Goal: Task Accomplishment & Management: Use online tool/utility

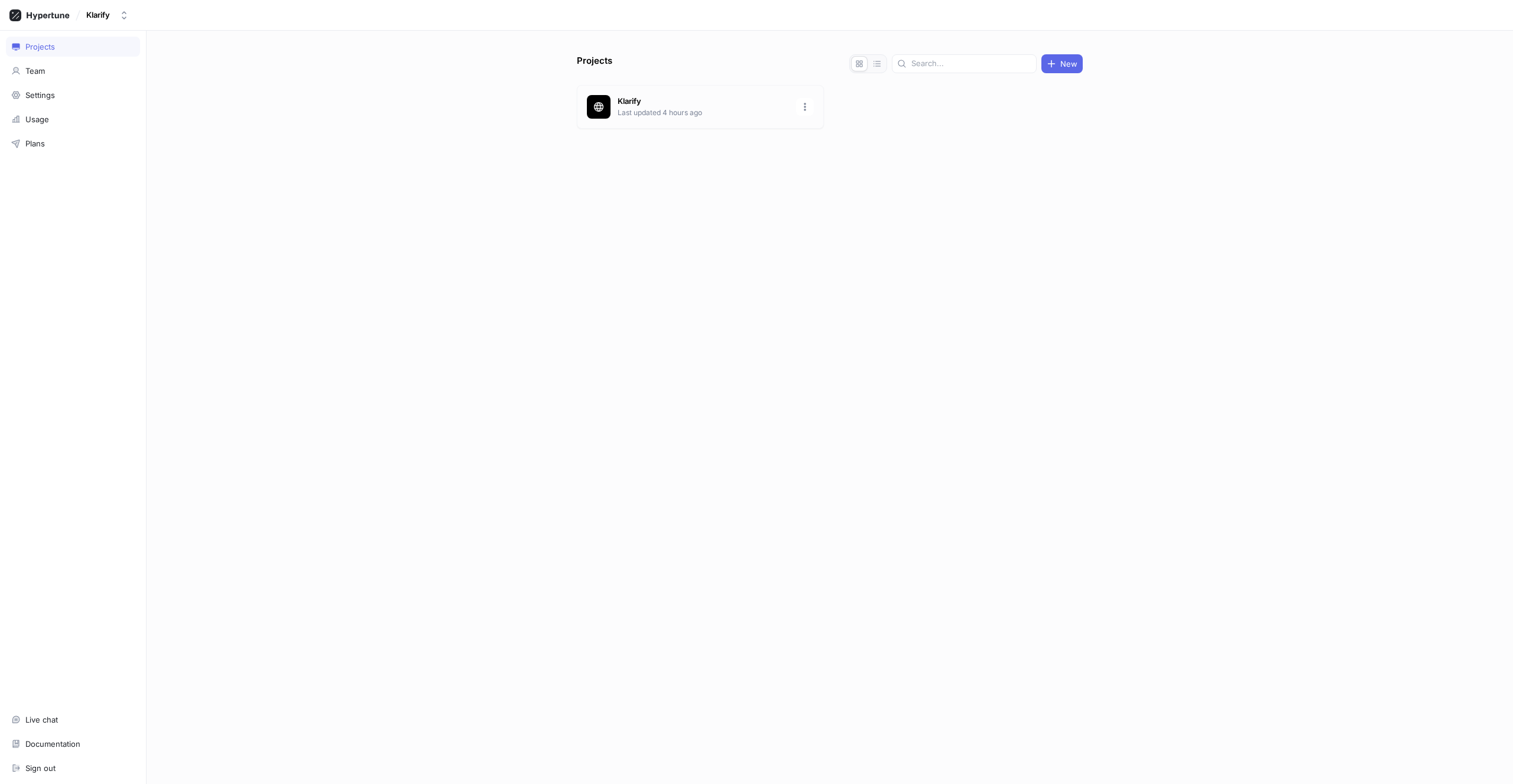
click at [621, 107] on p "Last updated 4 hours ago" at bounding box center [703, 112] width 172 height 10
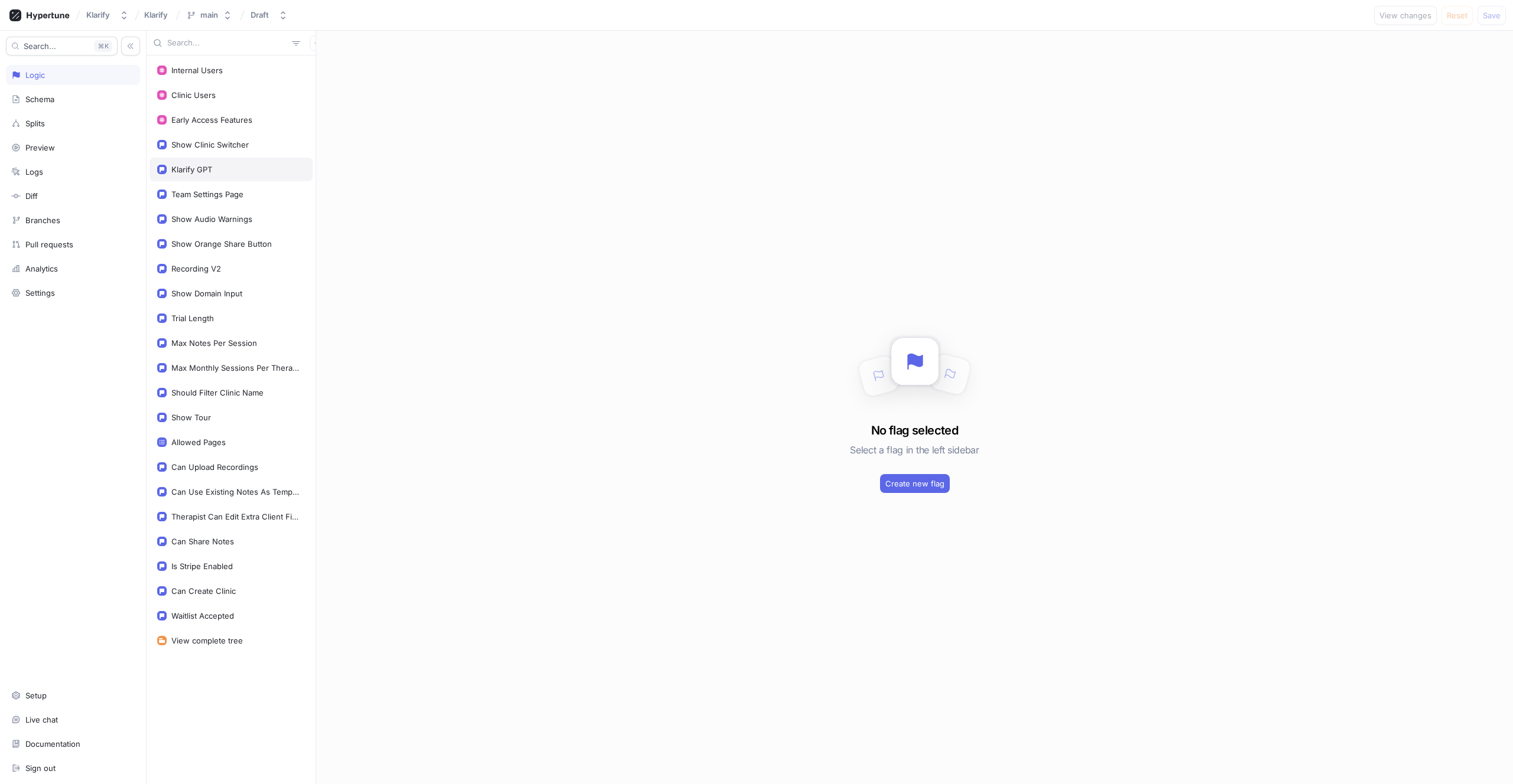
click at [197, 166] on div "Klarify GPT" at bounding box center [192, 169] width 41 height 10
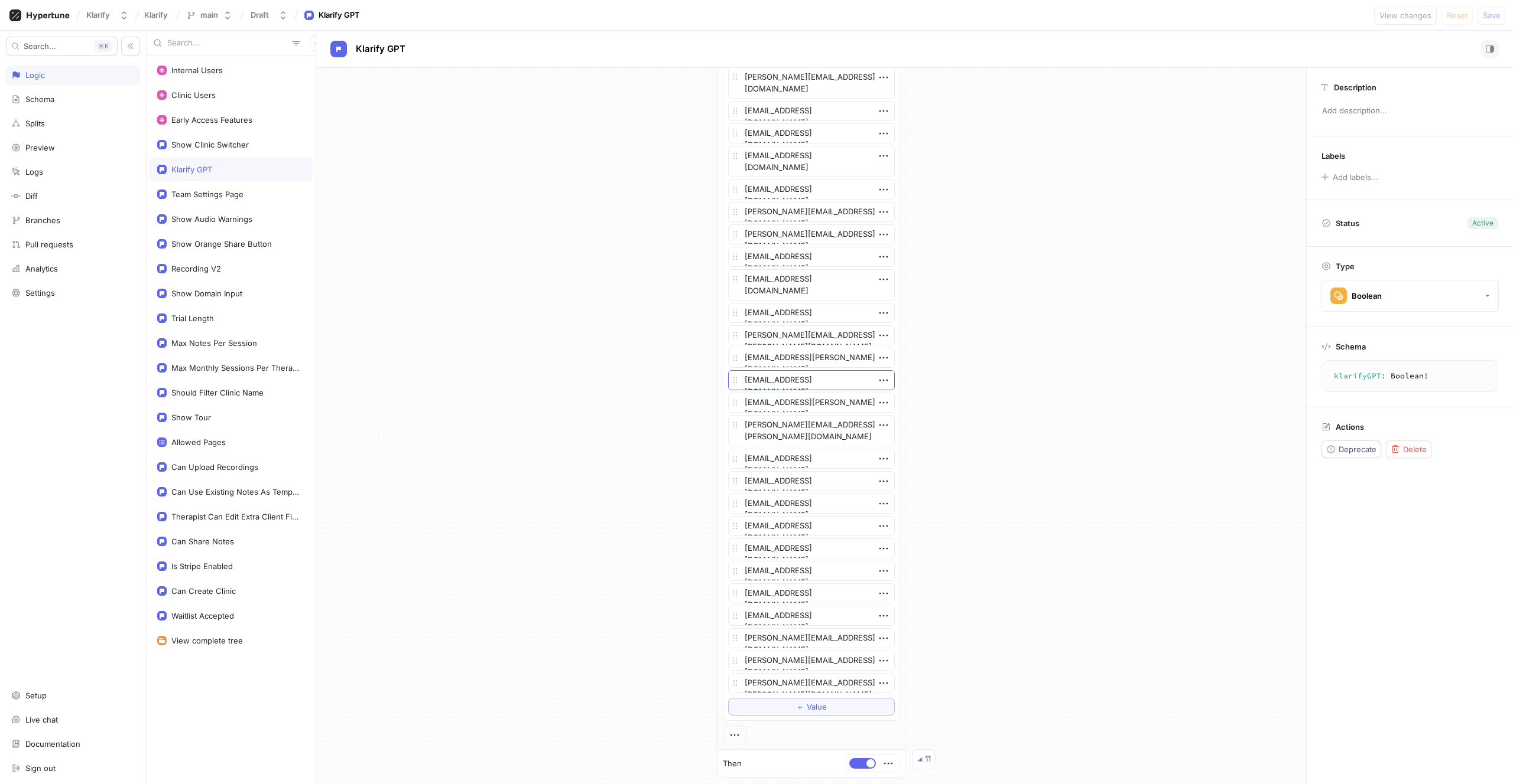
scroll to position [2476, 0]
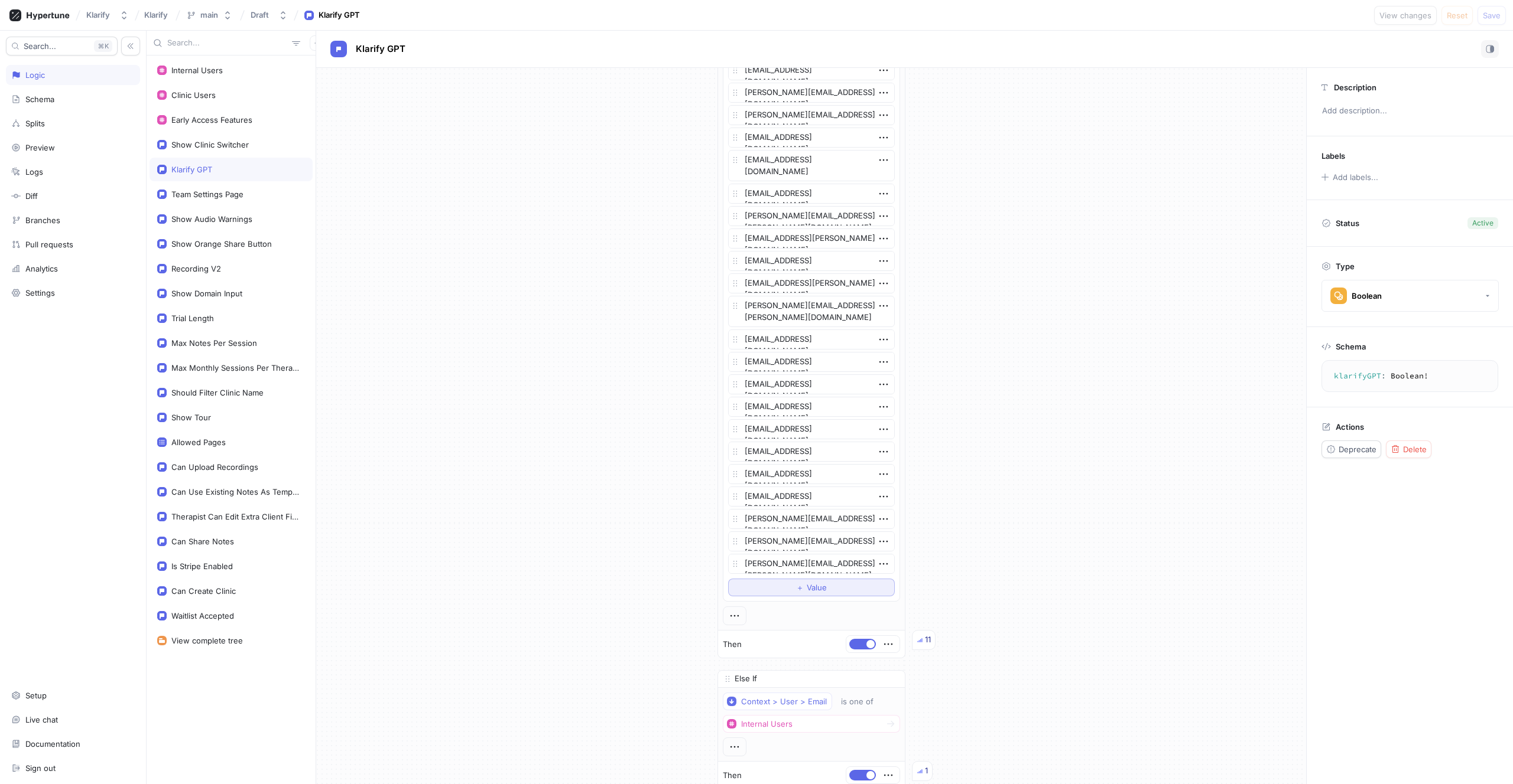
click at [796, 590] on span "＋" at bounding box center [799, 588] width 8 height 7
type textarea "x"
type textarea "[EMAIL_ADDRESS][DOMAIN_NAME]"
click at [1501, 16] on button "Save" at bounding box center [1491, 16] width 29 height 19
type textarea "x"
